Goal: Navigation & Orientation: Find specific page/section

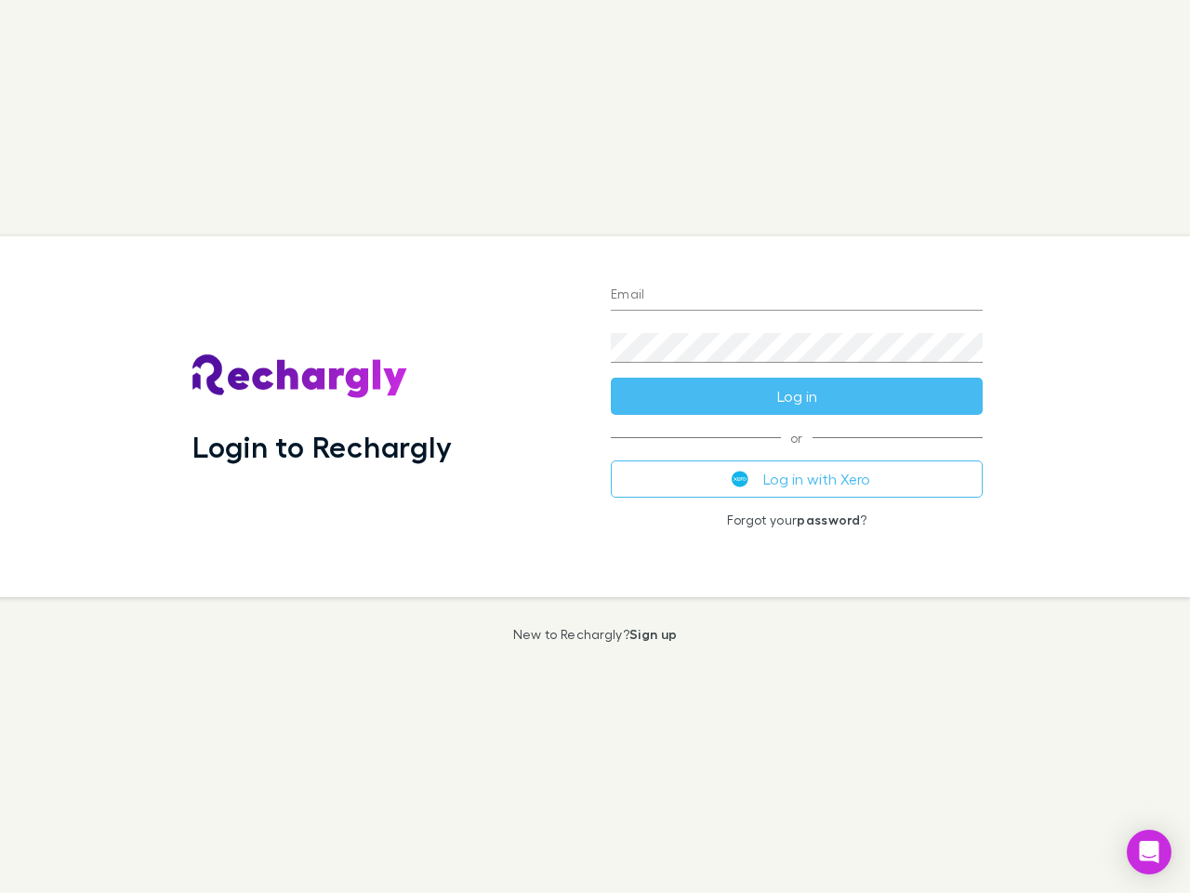
click at [595, 446] on div "Login to Rechargly" at bounding box center [387, 416] width 419 height 361
click at [797, 296] on input "Email" at bounding box center [797, 296] width 372 height 30
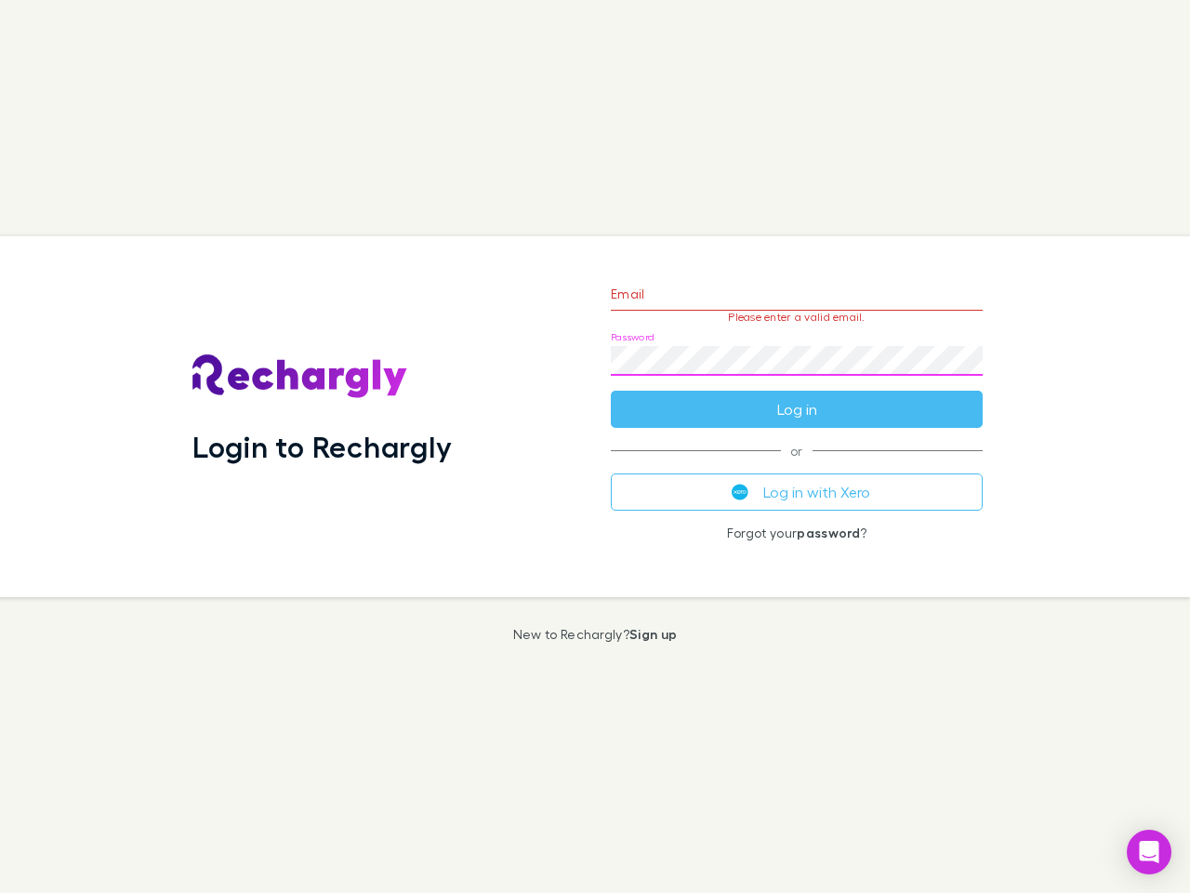
click at [797, 396] on form "Email Please enter a valid email. Password Log in" at bounding box center [797, 347] width 372 height 162
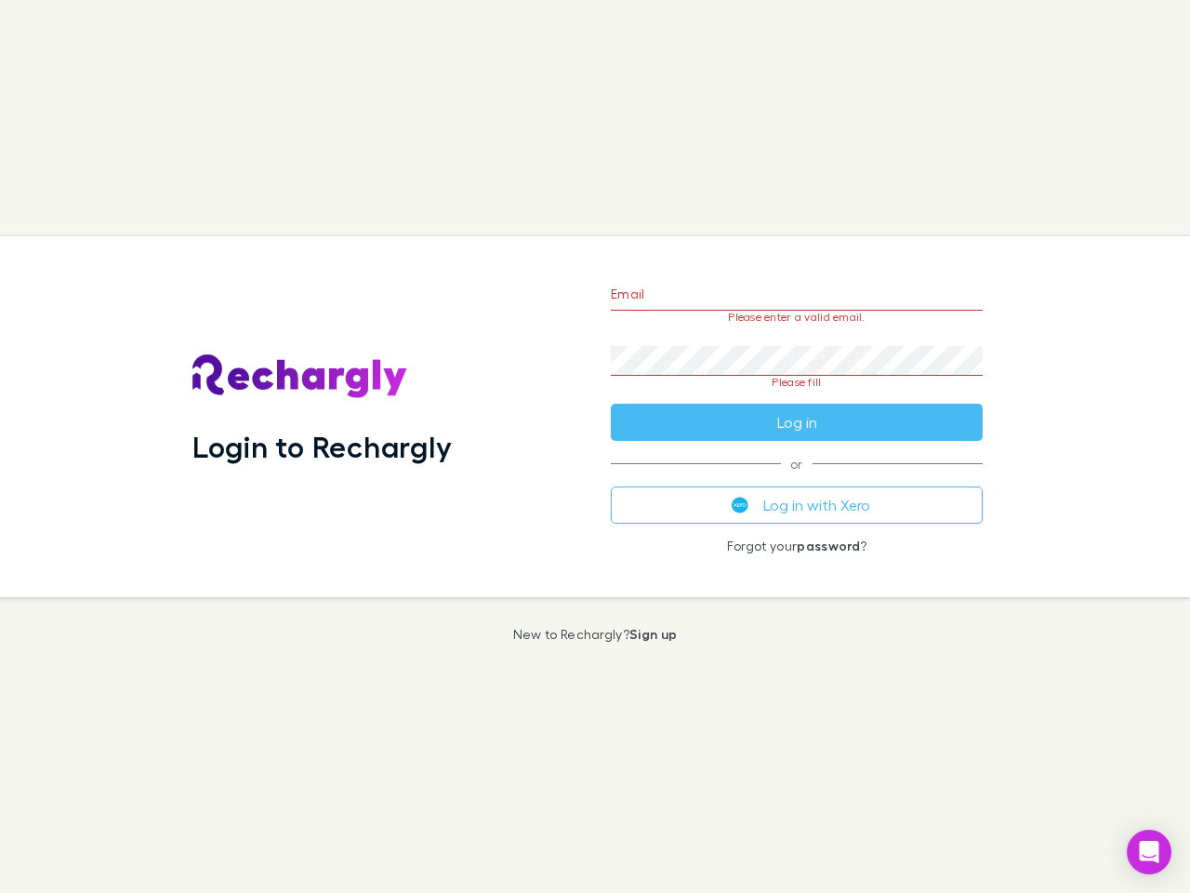
click at [797, 479] on div "Email Please enter a valid email. Password Please fill Log in or Log in with Xe…" at bounding box center [797, 416] width 402 height 361
click at [1149, 852] on icon "Open Intercom Messenger" at bounding box center [1150, 852] width 20 height 22
